Goal: Information Seeking & Learning: Find specific fact

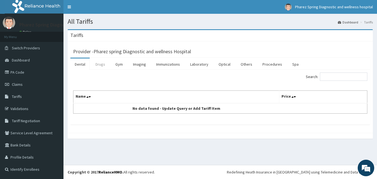
click at [100, 64] on link "Drugs" at bounding box center [100, 65] width 19 height 12
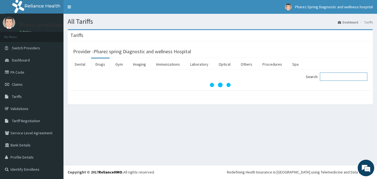
click at [331, 77] on input "Search:" at bounding box center [344, 77] width 48 height 8
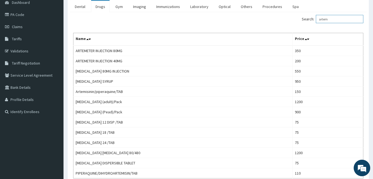
scroll to position [57, 0]
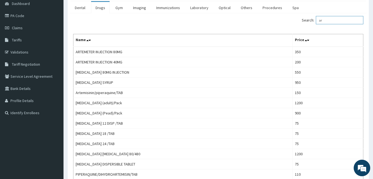
type input "a"
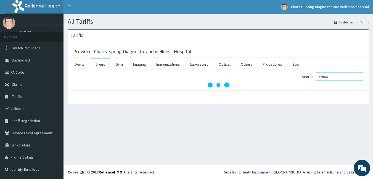
scroll to position [0, 0]
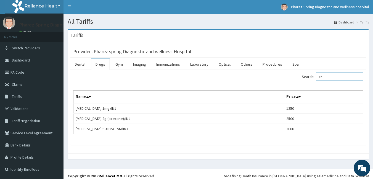
type input "c"
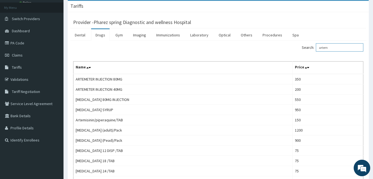
scroll to position [29, 0]
type input "a"
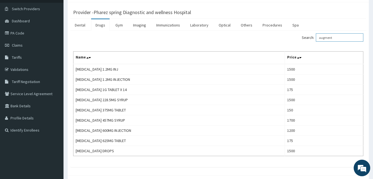
scroll to position [41, 0]
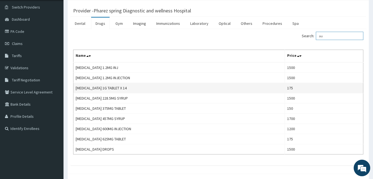
type input "a"
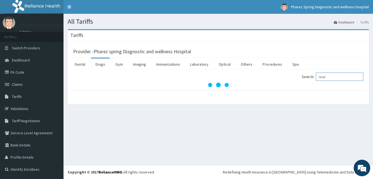
scroll to position [0, 0]
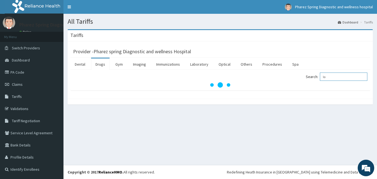
type input "l"
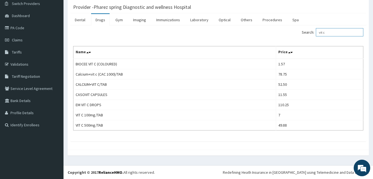
scroll to position [45, 0]
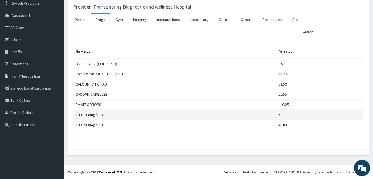
type input "v"
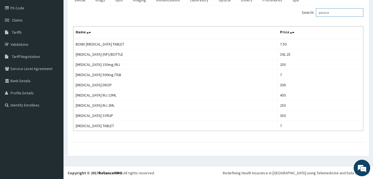
scroll to position [65, 0]
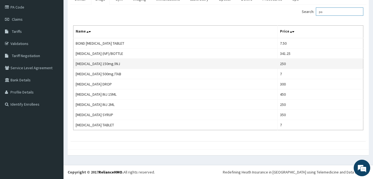
type input "p"
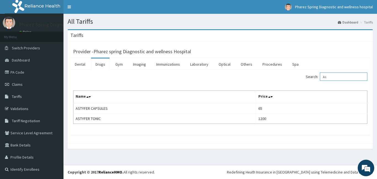
type input "A"
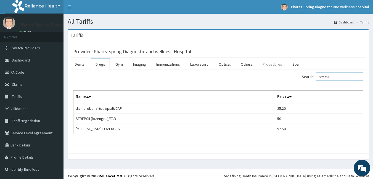
type input "Strepsil"
click at [273, 65] on link "Procedures" at bounding box center [272, 65] width 28 height 12
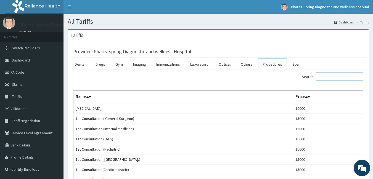
click at [334, 78] on input "Search:" at bounding box center [340, 77] width 48 height 8
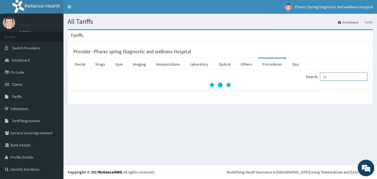
type input "c"
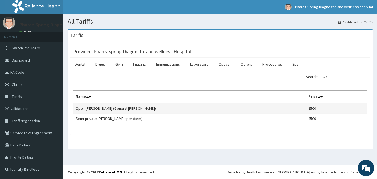
type input "w"
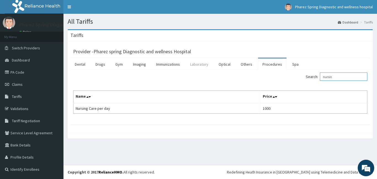
type input "nursin"
click at [197, 65] on link "Laboratory" at bounding box center [199, 65] width 27 height 12
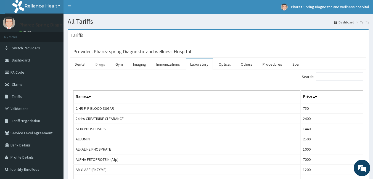
click at [101, 65] on link "Drugs" at bounding box center [100, 65] width 19 height 12
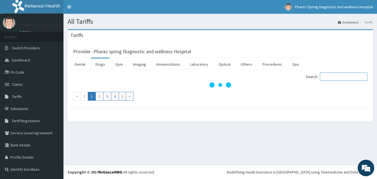
click at [341, 77] on input "Search:" at bounding box center [344, 77] width 48 height 8
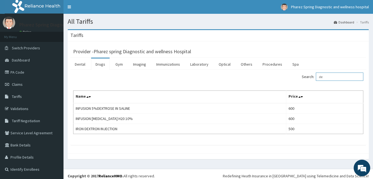
type input "d"
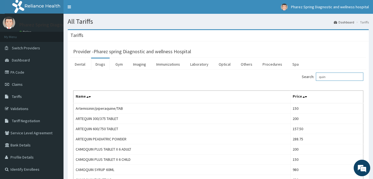
click at [331, 76] on input "quin" at bounding box center [340, 77] width 48 height 8
type input "q"
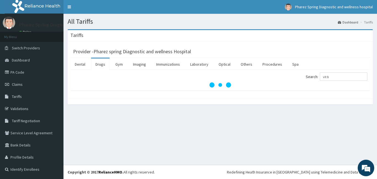
click at [326, 44] on div "Provider - Pharez spring Diagnostic and wellness Hospital Dental Drugs Gym Imag…" at bounding box center [220, 69] width 305 height 57
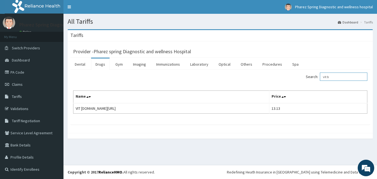
click at [336, 78] on input "vit b" at bounding box center [344, 77] width 48 height 8
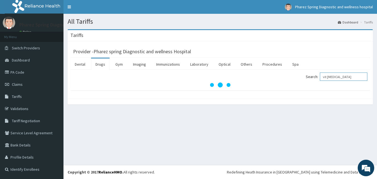
click at [336, 78] on input "vit [MEDICAL_DATA]" at bounding box center [344, 77] width 48 height 8
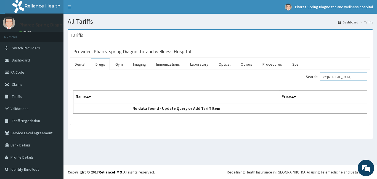
click at [352, 77] on input "vit [MEDICAL_DATA]" at bounding box center [344, 77] width 48 height 8
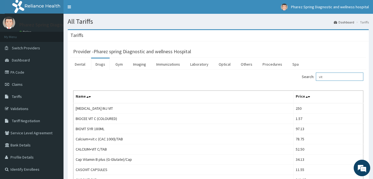
click at [332, 78] on input "vit" at bounding box center [340, 77] width 48 height 8
type input "v"
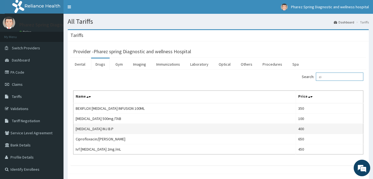
type input "c"
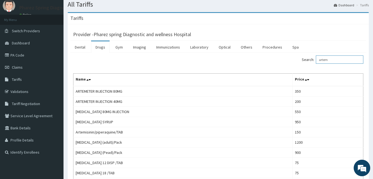
scroll to position [16, 0]
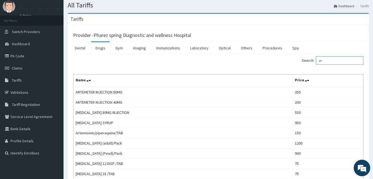
type input "a"
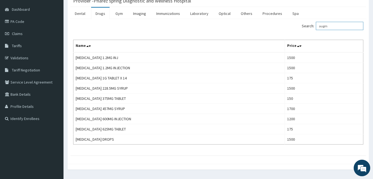
scroll to position [50, 0]
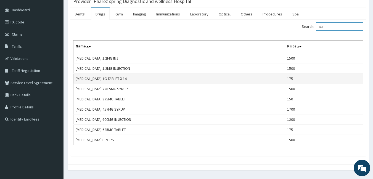
type input "a"
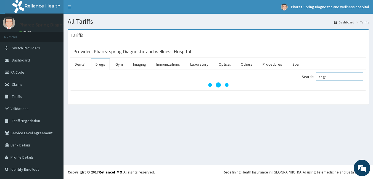
scroll to position [0, 0]
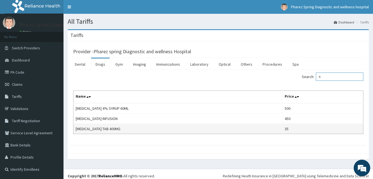
type input "f"
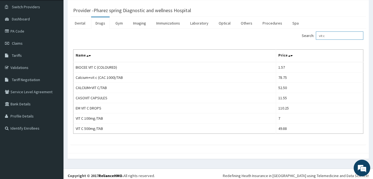
scroll to position [45, 0]
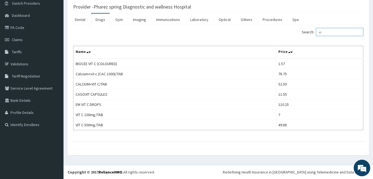
type input "v"
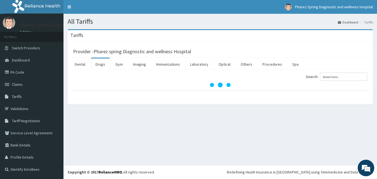
click at [377, 141] on div "All Tariffs Dashboard Tariffs [GEOGRAPHIC_DATA] Provider - Pharez spring Diagno…" at bounding box center [221, 89] width 314 height 151
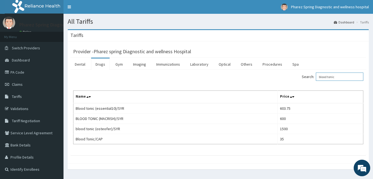
click at [341, 78] on input "blood tonic" at bounding box center [340, 77] width 48 height 8
type input "b"
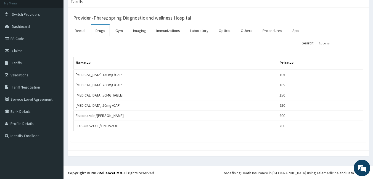
scroll to position [35, 0]
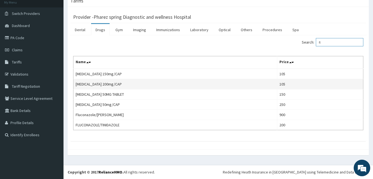
type input "f"
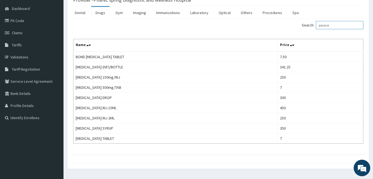
scroll to position [52, 0]
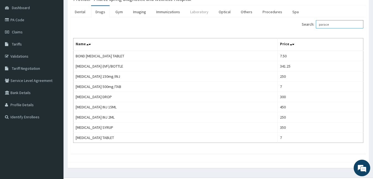
type input "parace"
click at [203, 12] on link "Laboratory" at bounding box center [199, 12] width 27 height 12
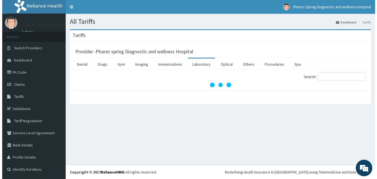
scroll to position [0, 0]
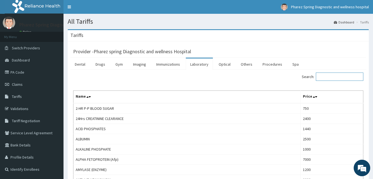
click at [328, 77] on input "Search:" at bounding box center [340, 77] width 48 height 8
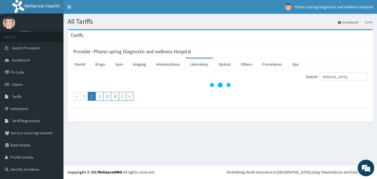
click at [326, 95] on ul "« ⟨ 1 2 3 4 ⟩ »" at bounding box center [220, 96] width 294 height 9
click at [347, 77] on input "[MEDICAL_DATA]" at bounding box center [344, 77] width 48 height 8
type input "malar"
click at [324, 91] on div "Search: malar « ⟨ 1 2 3 4 ⟩ »" at bounding box center [220, 87] width 294 height 28
click at [238, 151] on div "All Tariffs Dashboard Tariffs [GEOGRAPHIC_DATA] Provider - Pharez spring Diagno…" at bounding box center [221, 89] width 314 height 151
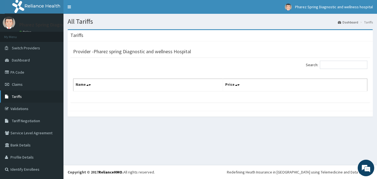
click at [19, 97] on span "Tariffs" at bounding box center [17, 96] width 10 height 5
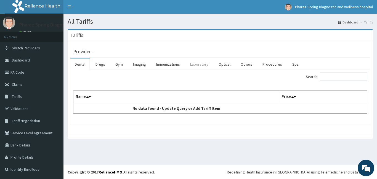
click at [198, 65] on link "Laboratory" at bounding box center [199, 65] width 27 height 12
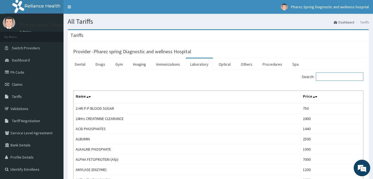
click at [328, 77] on input "Search:" at bounding box center [340, 77] width 48 height 8
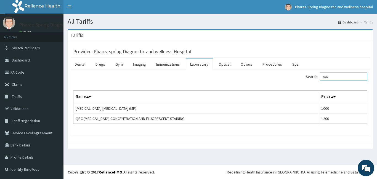
type input "m"
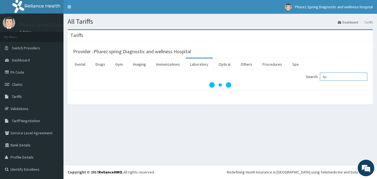
click at [328, 77] on input "fbc" at bounding box center [344, 77] width 48 height 8
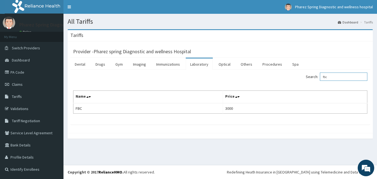
click at [336, 78] on input "fbc" at bounding box center [344, 77] width 48 height 8
type input "f"
type input "e"
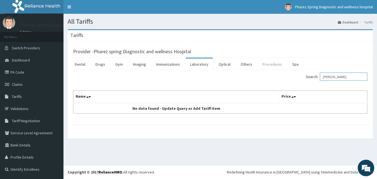
type input "[PERSON_NAME]"
click at [270, 64] on link "Procedures" at bounding box center [272, 65] width 28 height 12
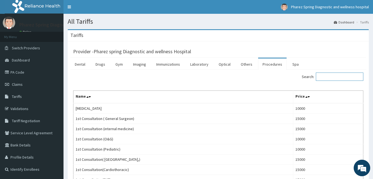
click at [327, 78] on input "Search:" at bounding box center [340, 77] width 48 height 8
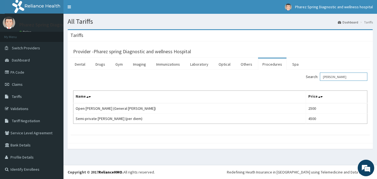
click at [339, 77] on input "[PERSON_NAME]" at bounding box center [344, 77] width 48 height 8
type input "w"
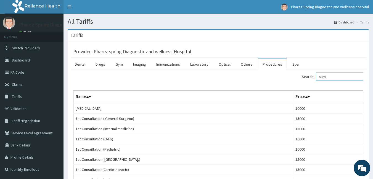
type input "nursin"
